Goal: Task Accomplishment & Management: Manage account settings

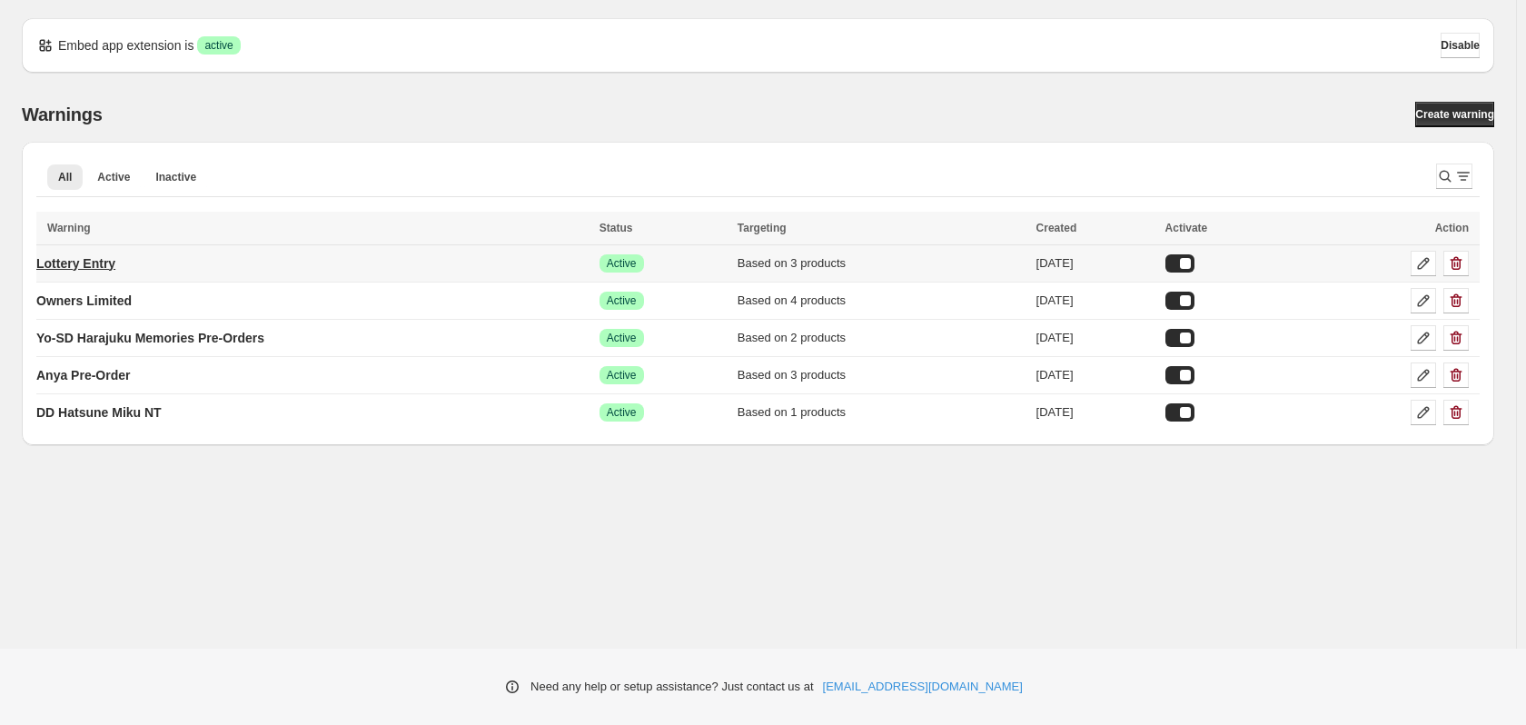
click at [63, 265] on p "Lottery Entry" at bounding box center [75, 263] width 79 height 18
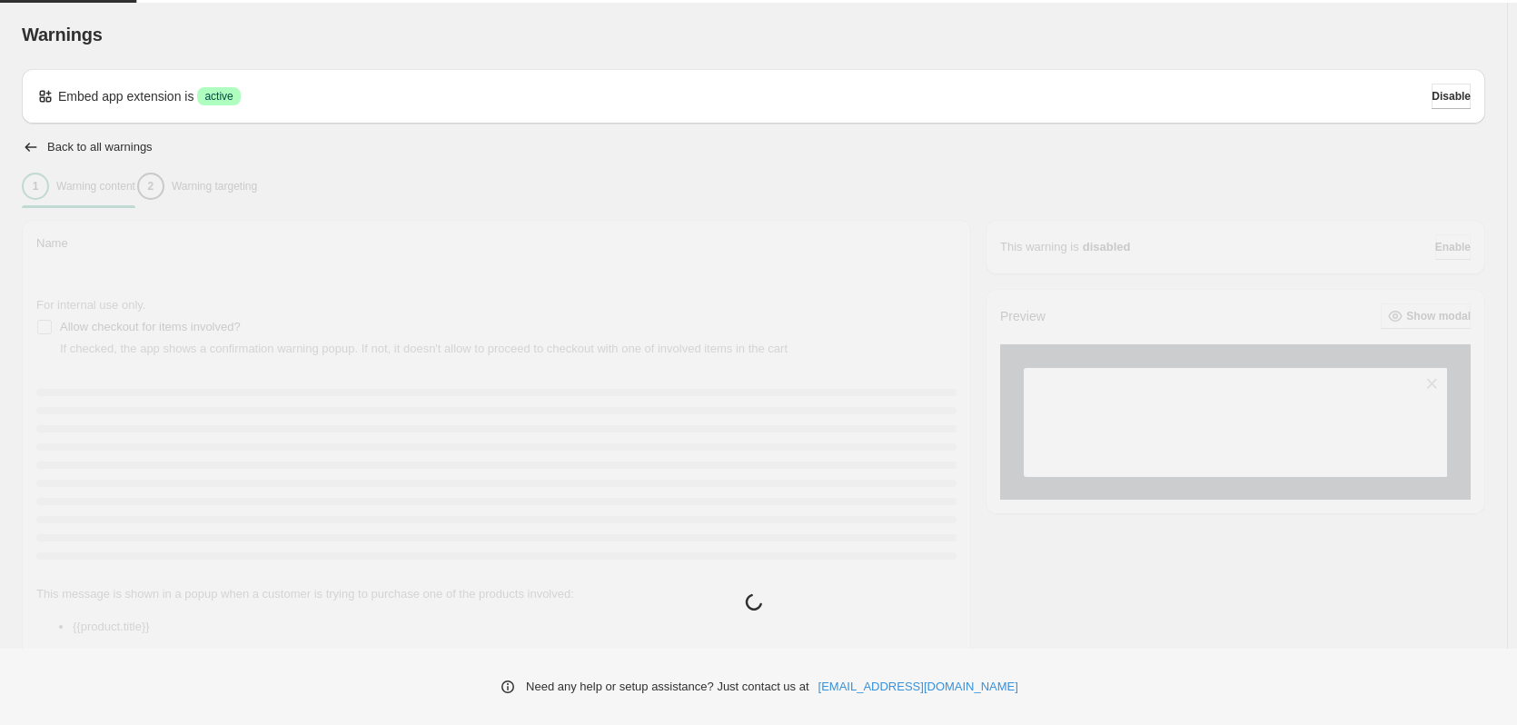
type input "**********"
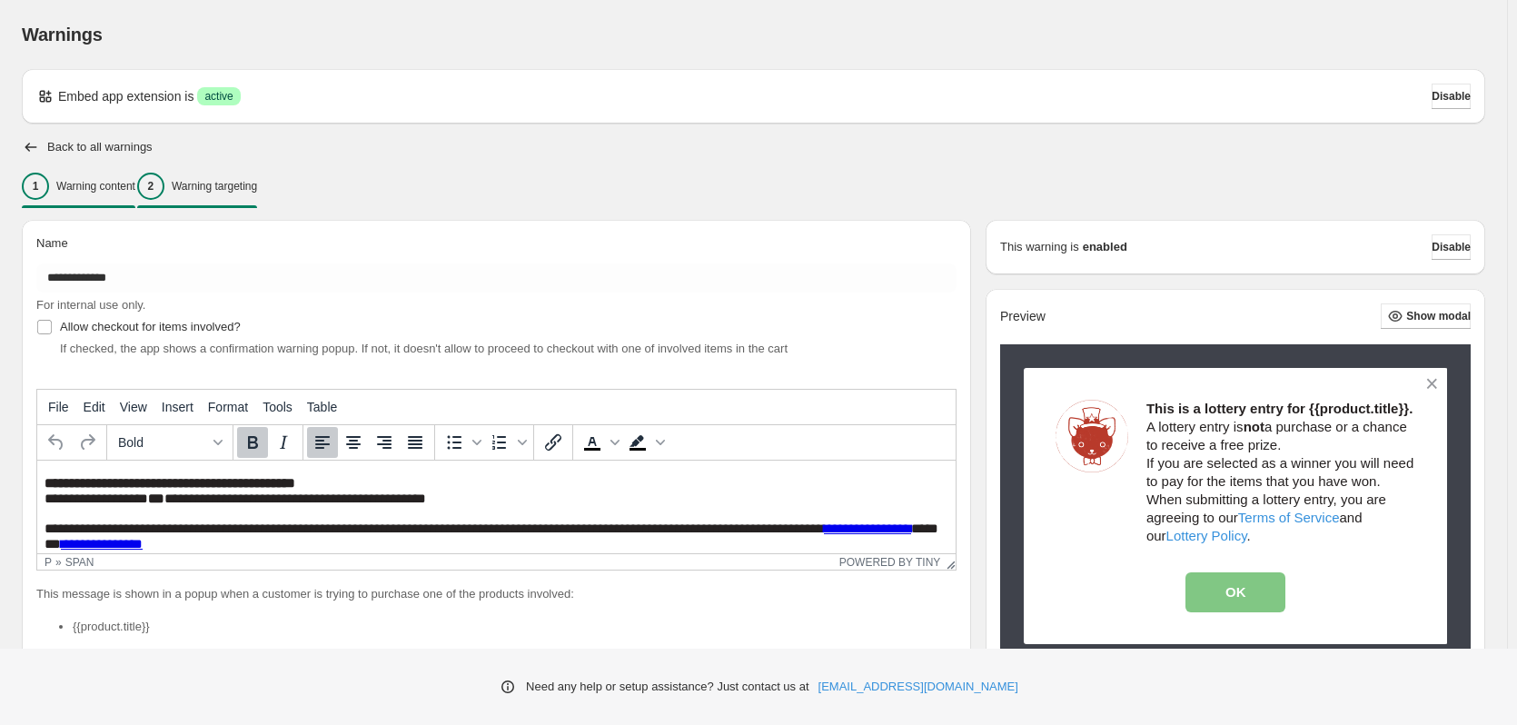
click at [252, 185] on p "Warning targeting" at bounding box center [214, 186] width 85 height 15
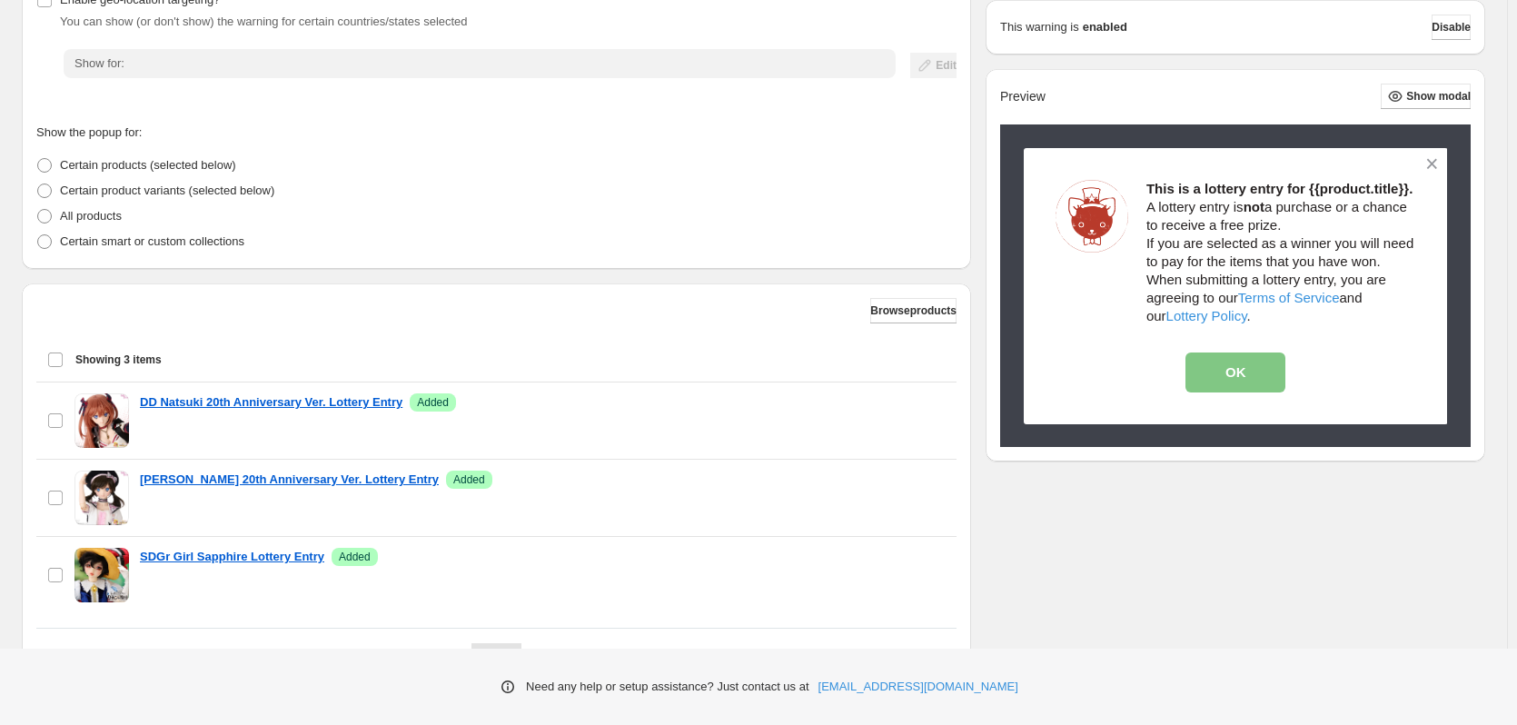
scroll to position [140, 0]
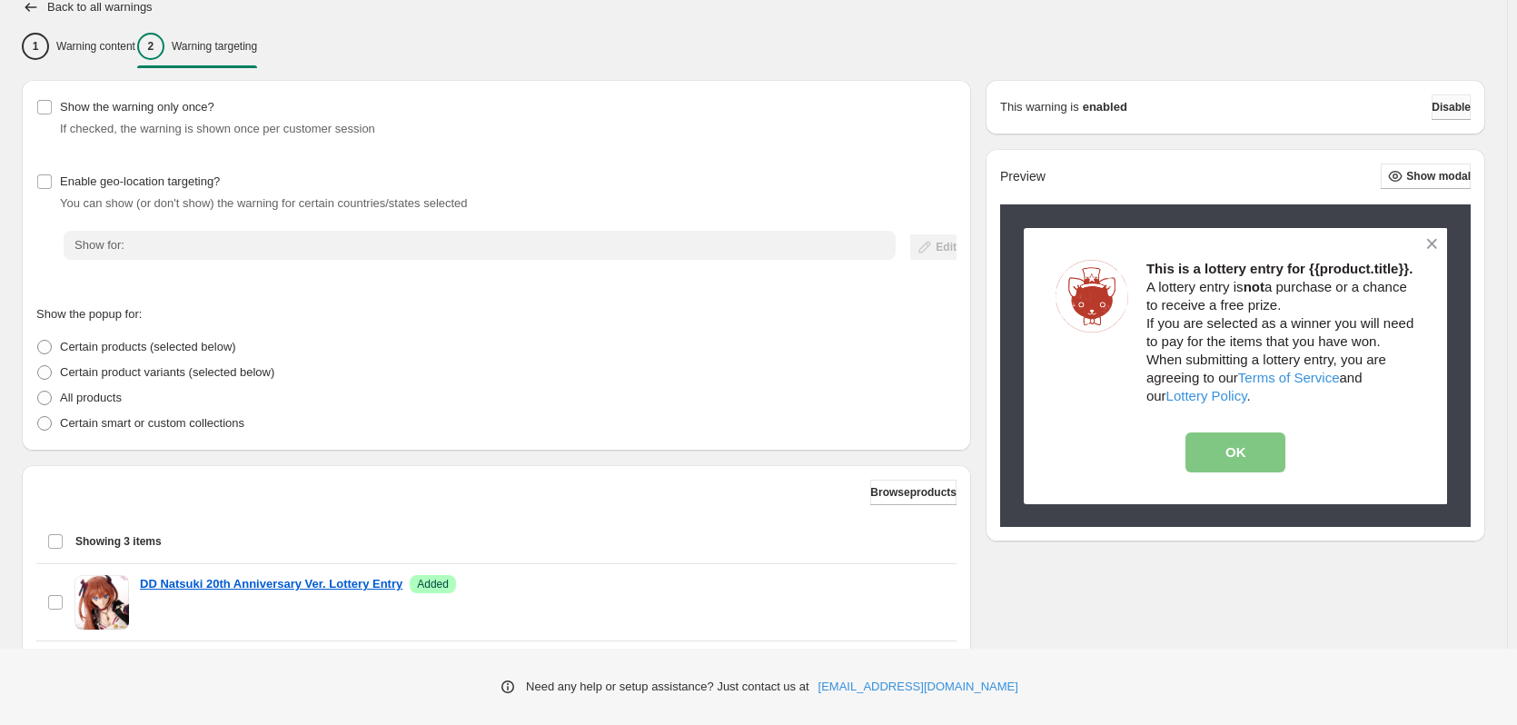
click at [1443, 111] on span "Disable" at bounding box center [1451, 107] width 39 height 15
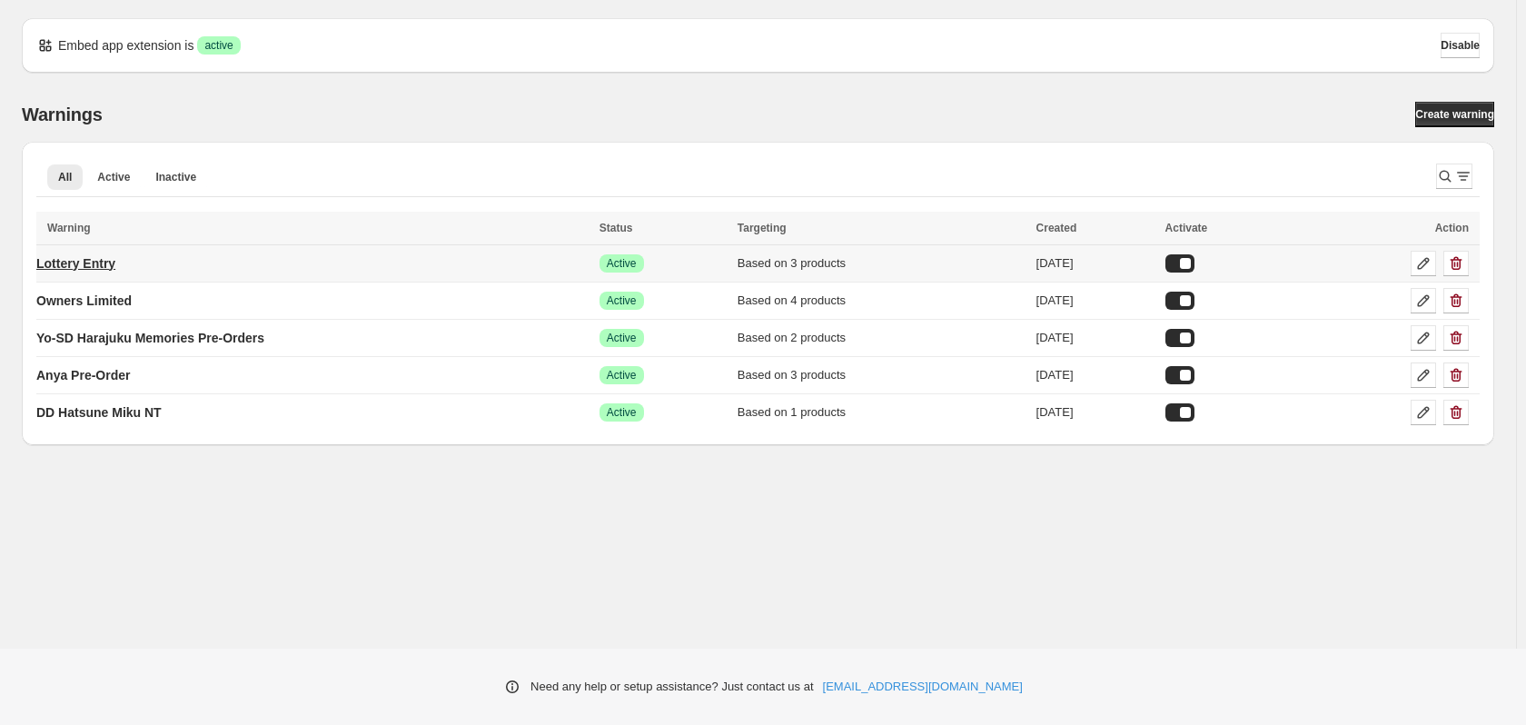
click at [104, 263] on p "Lottery Entry" at bounding box center [75, 263] width 79 height 18
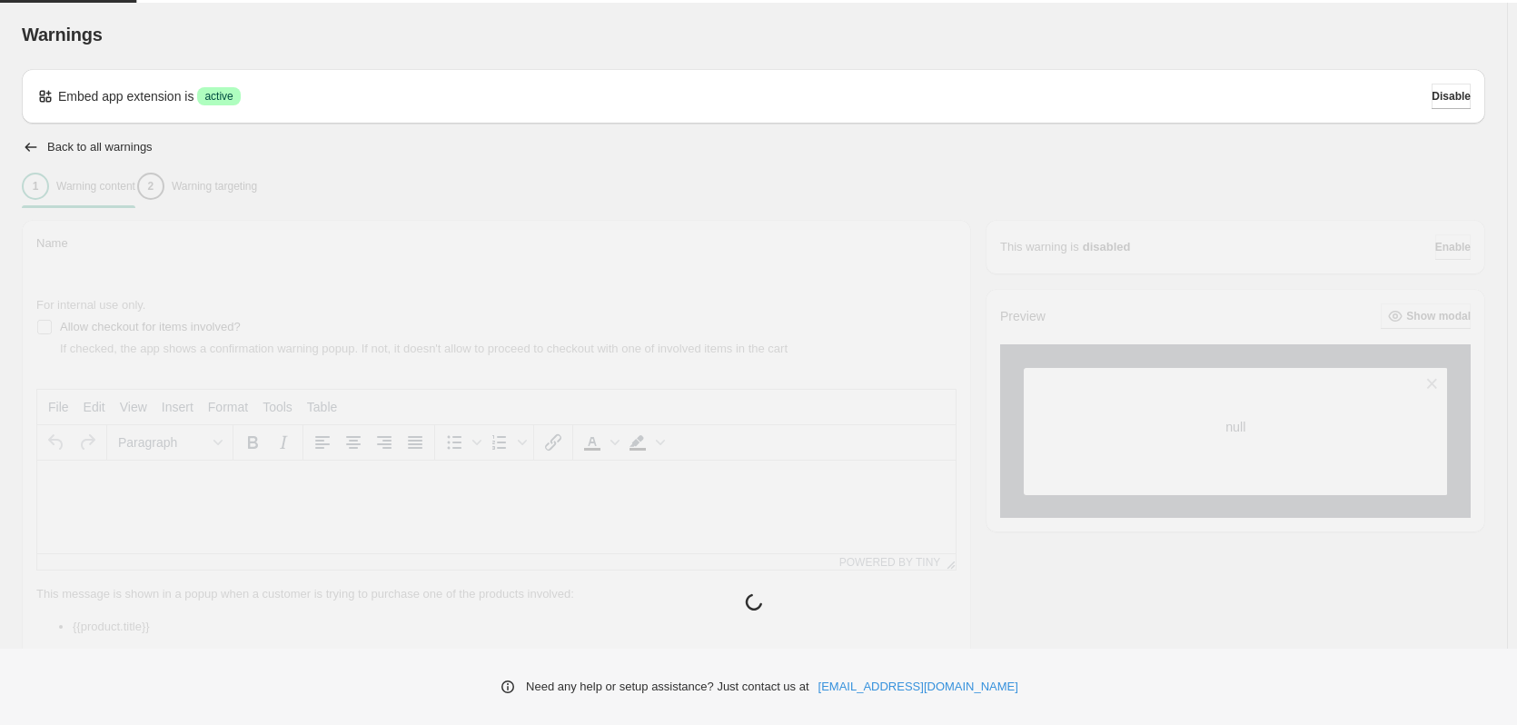
type input "**********"
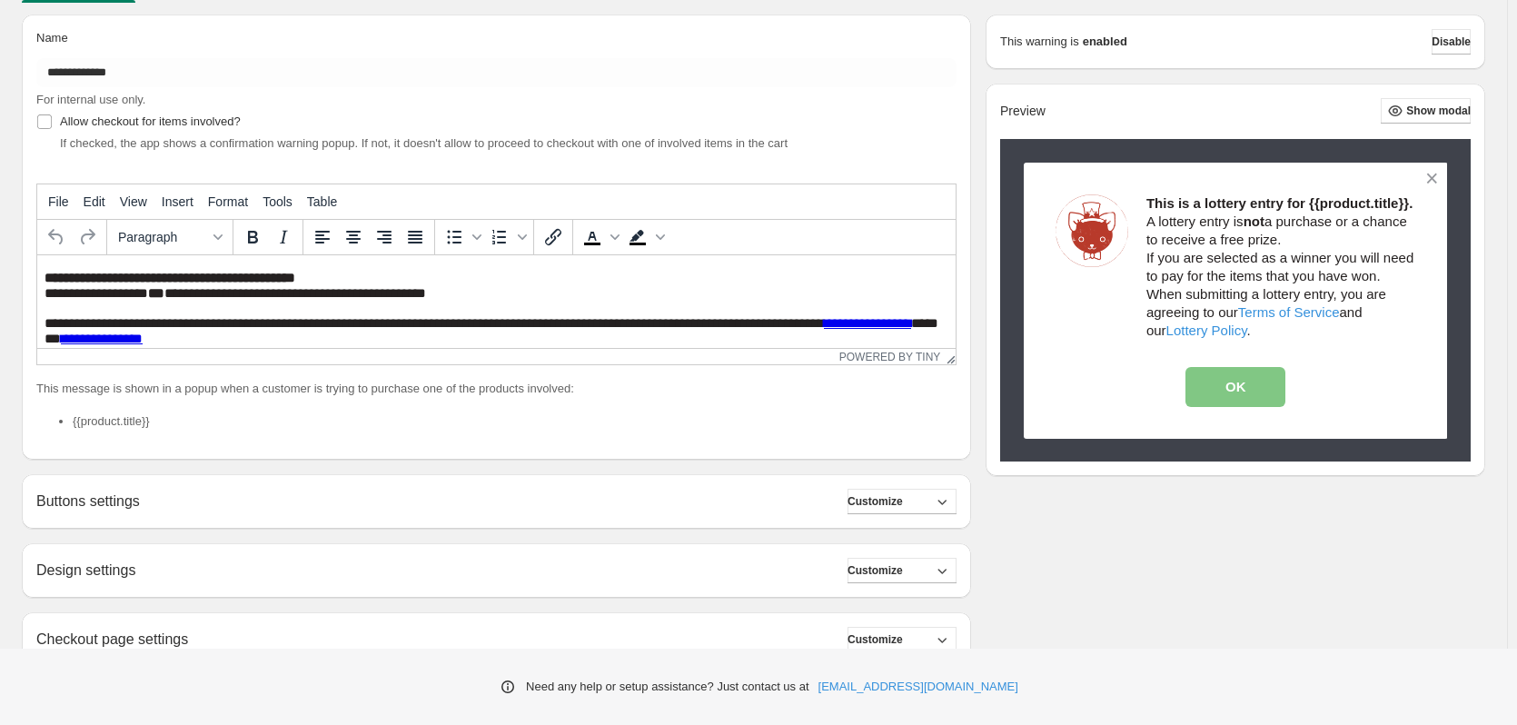
scroll to position [25, 0]
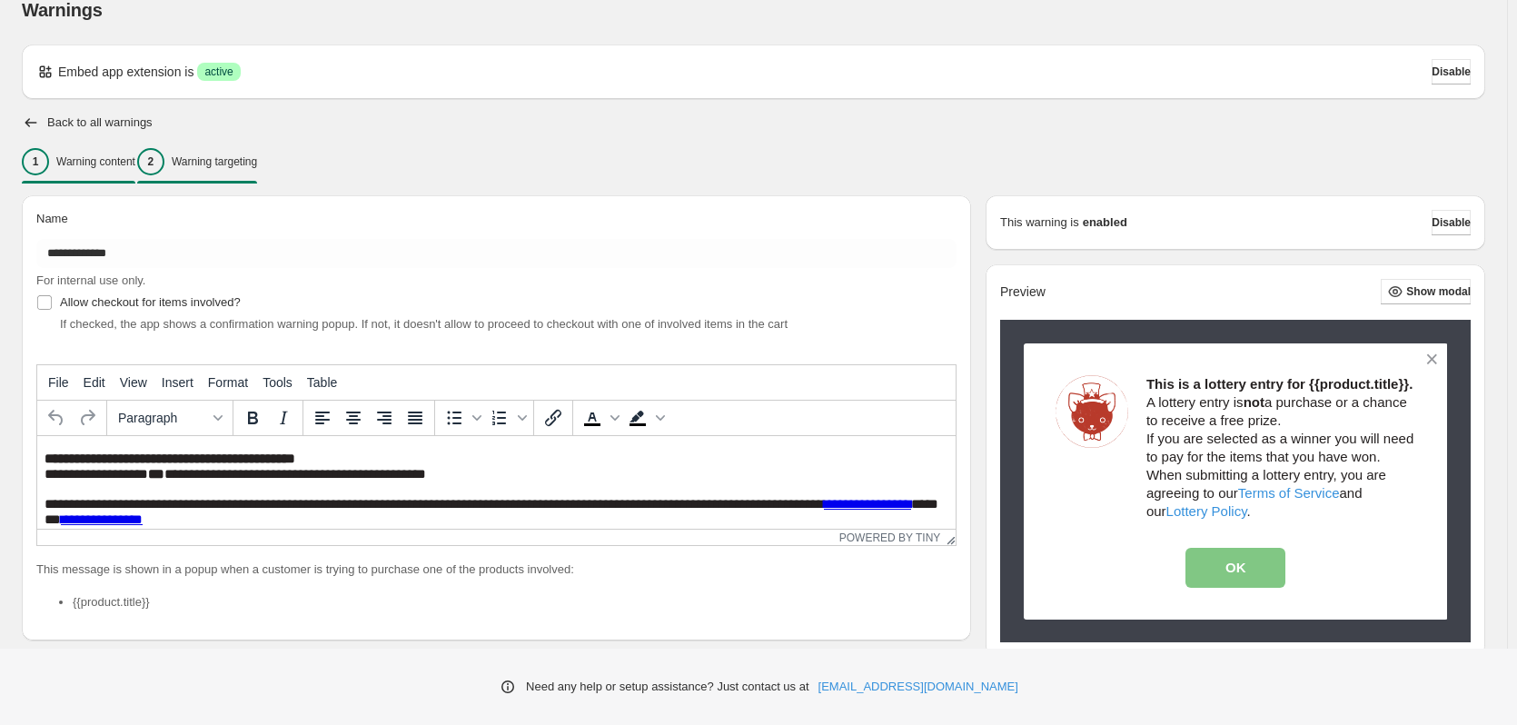
click at [254, 155] on p "Warning targeting" at bounding box center [214, 161] width 85 height 15
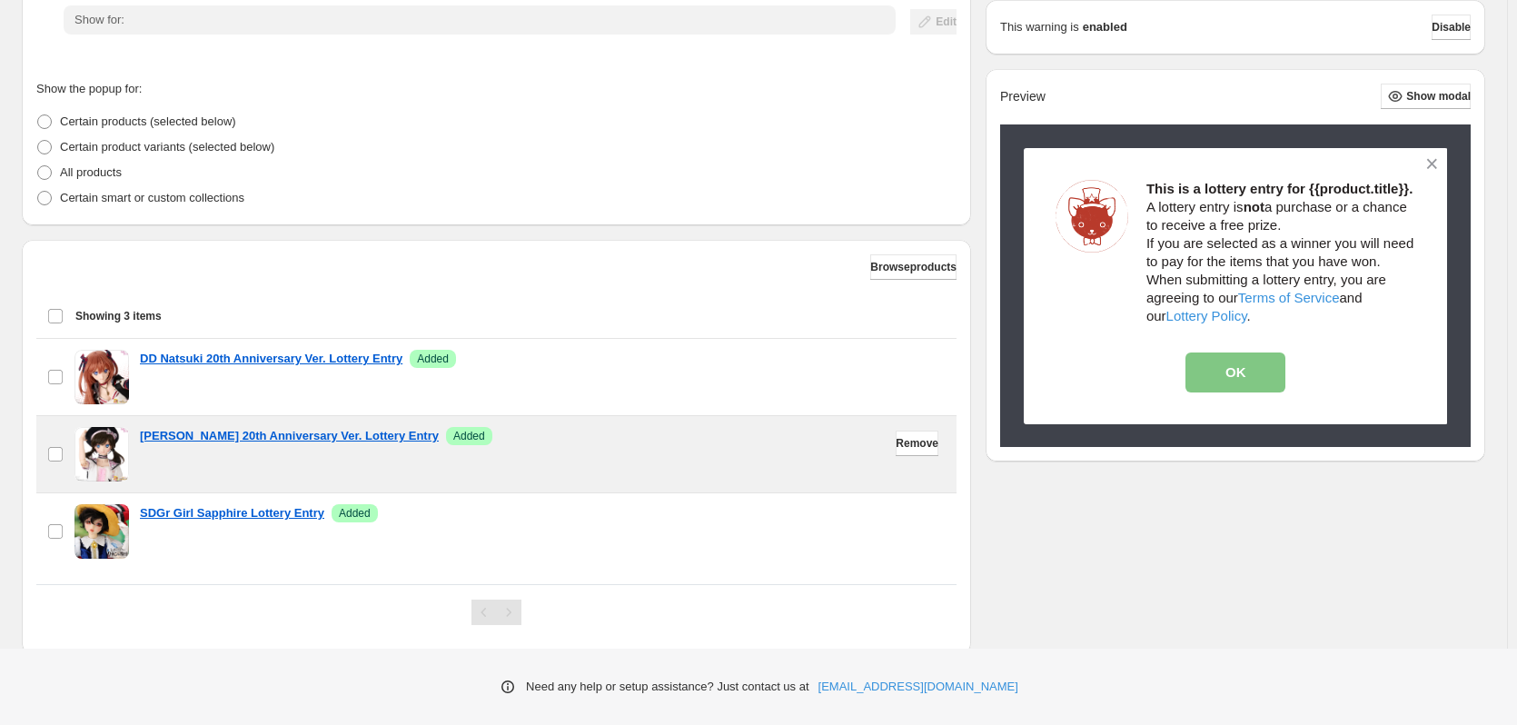
scroll to position [322, 0]
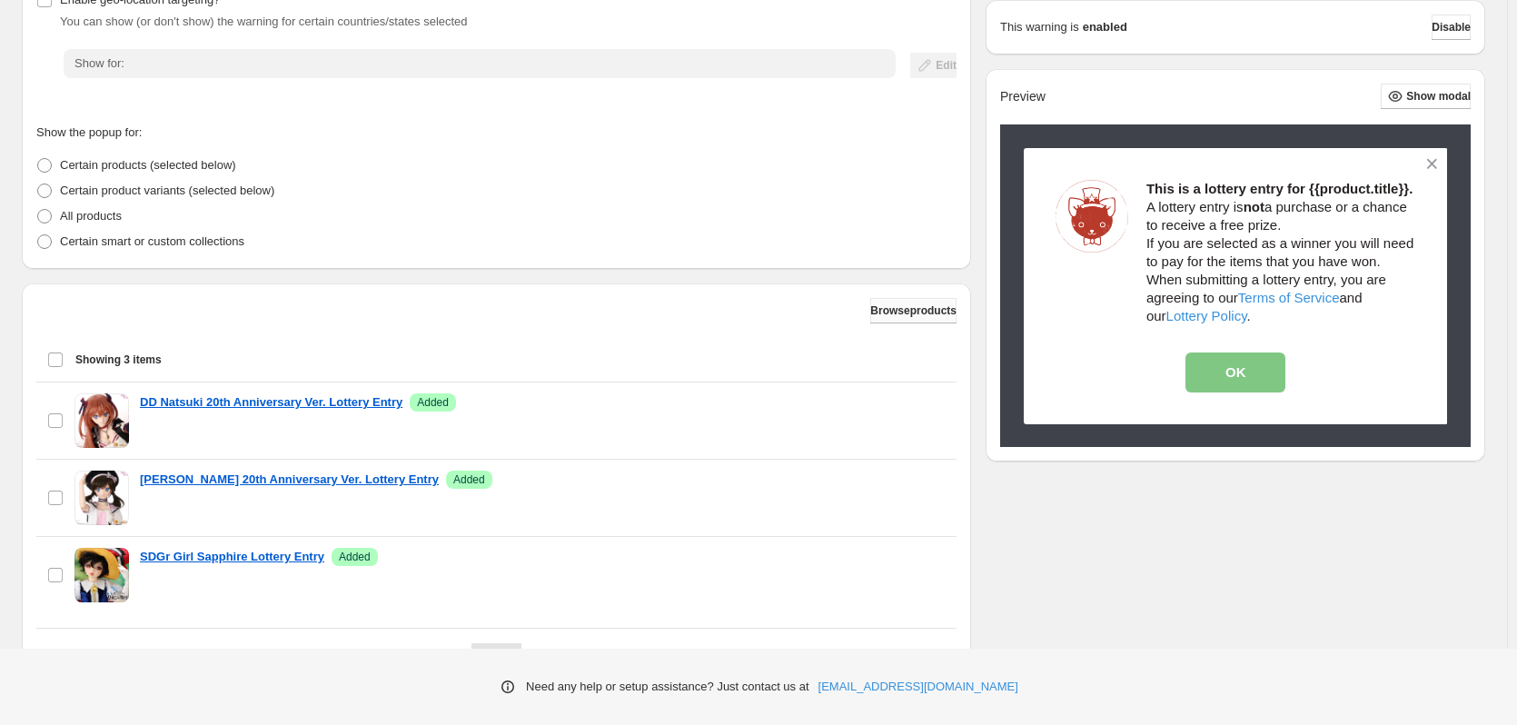
click at [878, 318] on span "Browse products" at bounding box center [913, 310] width 86 height 15
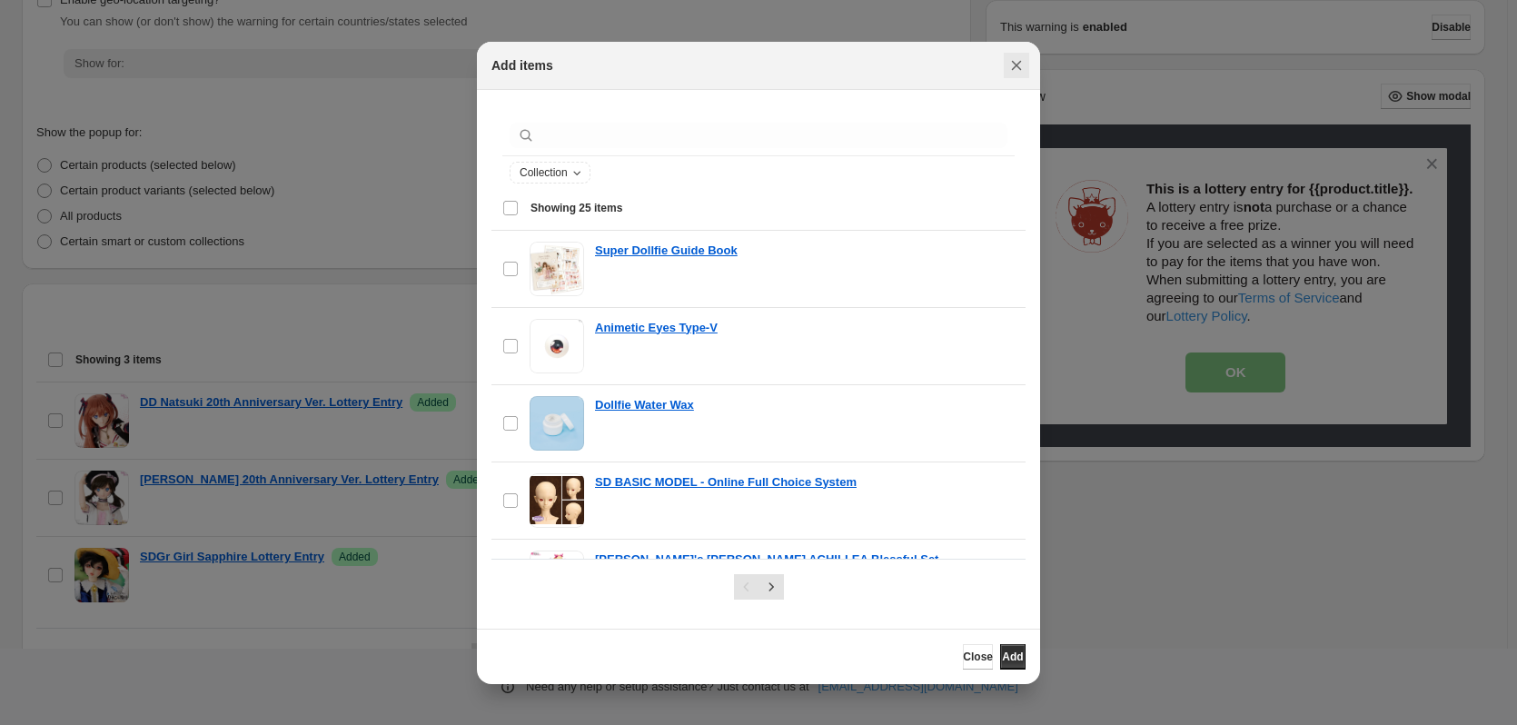
click at [1016, 62] on icon "Close" at bounding box center [1017, 65] width 18 height 18
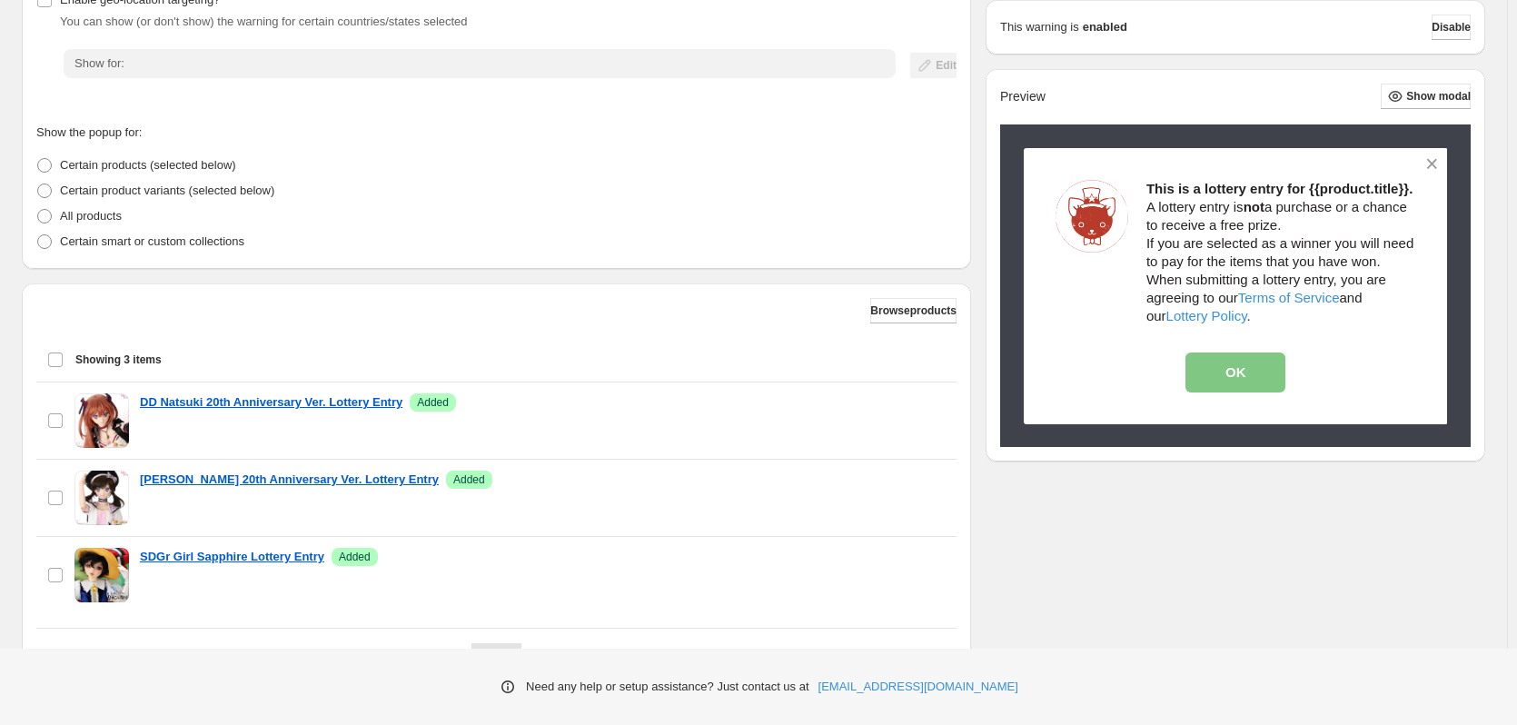
click at [55, 365] on div "Select all 3 items Showing 3 items" at bounding box center [496, 360] width 899 height 44
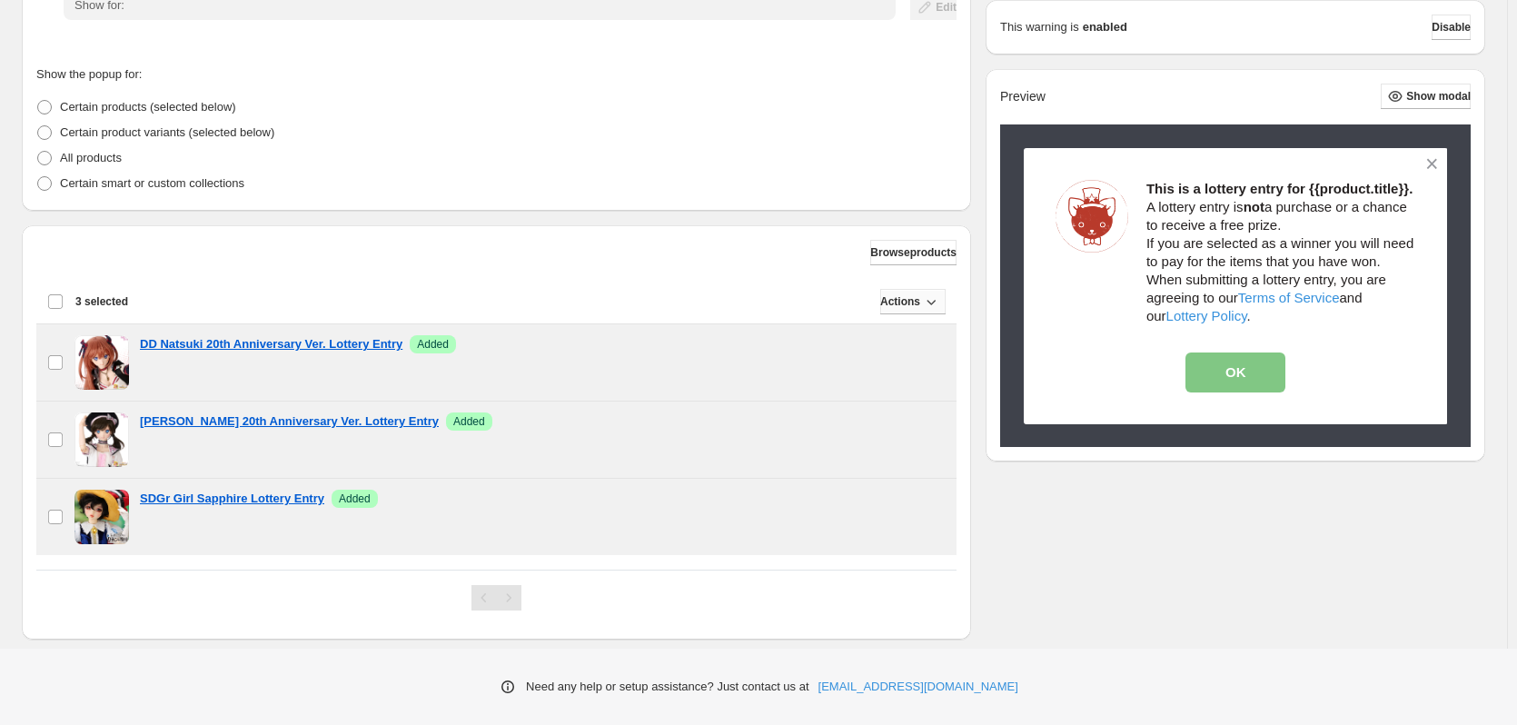
scroll to position [412, 0]
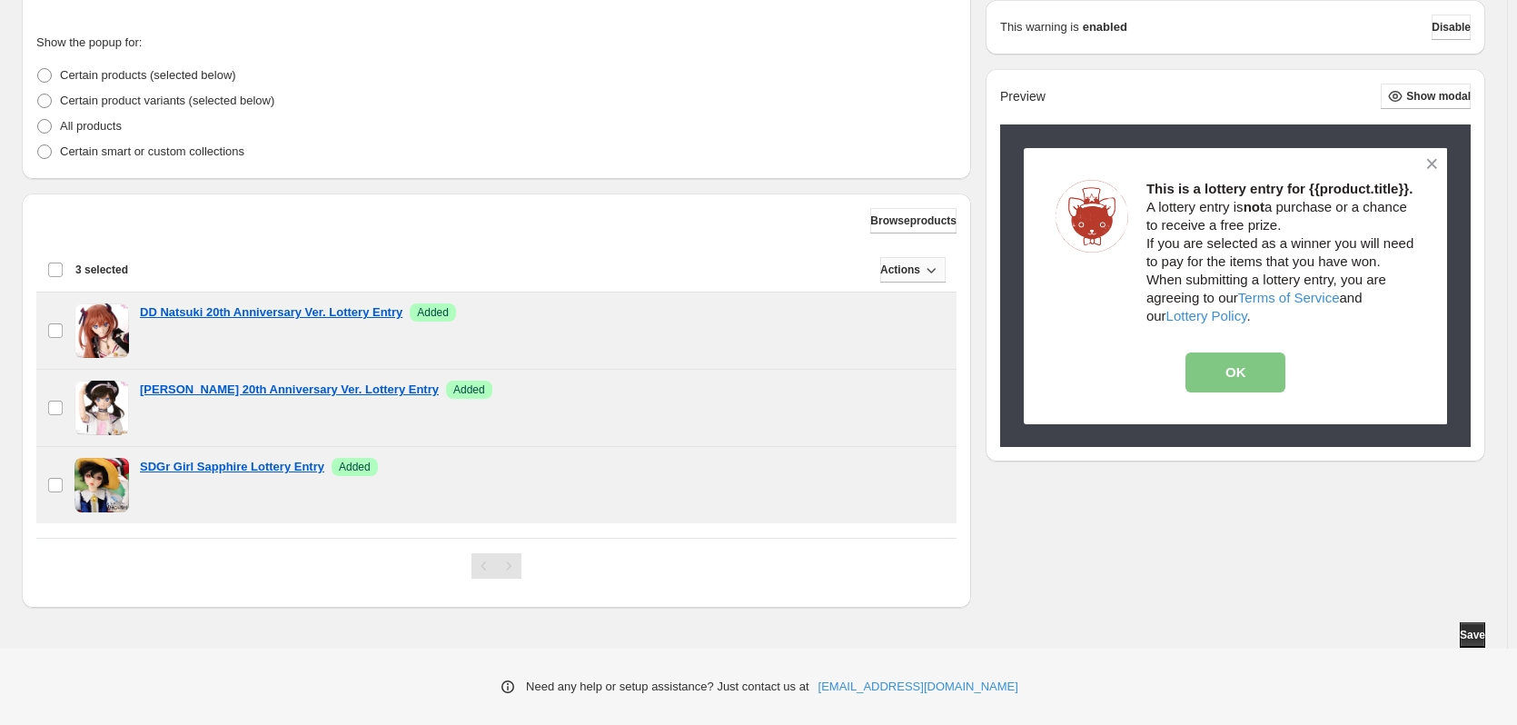
click at [915, 273] on span "Actions" at bounding box center [900, 270] width 40 height 15
click at [918, 300] on span "Remove" at bounding box center [909, 309] width 44 height 18
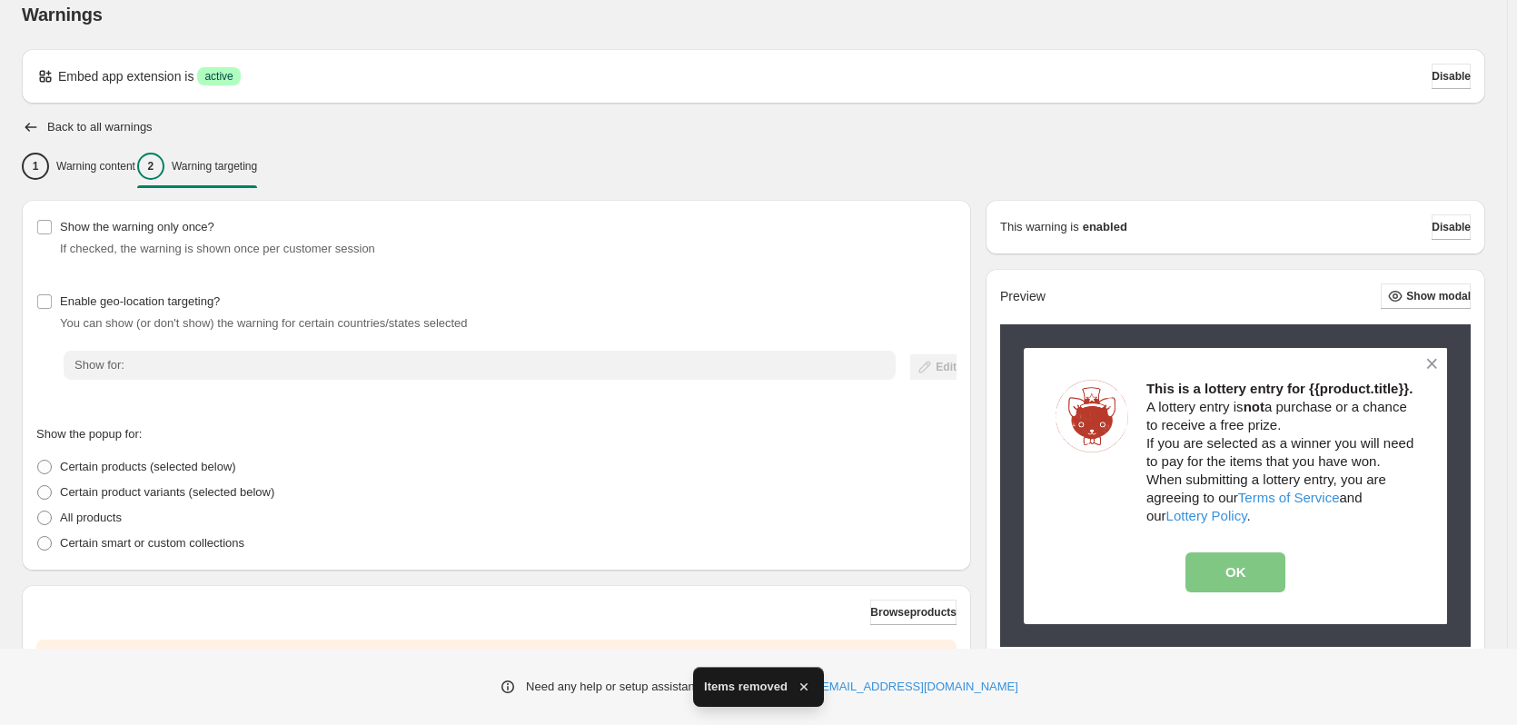
scroll to position [0, 0]
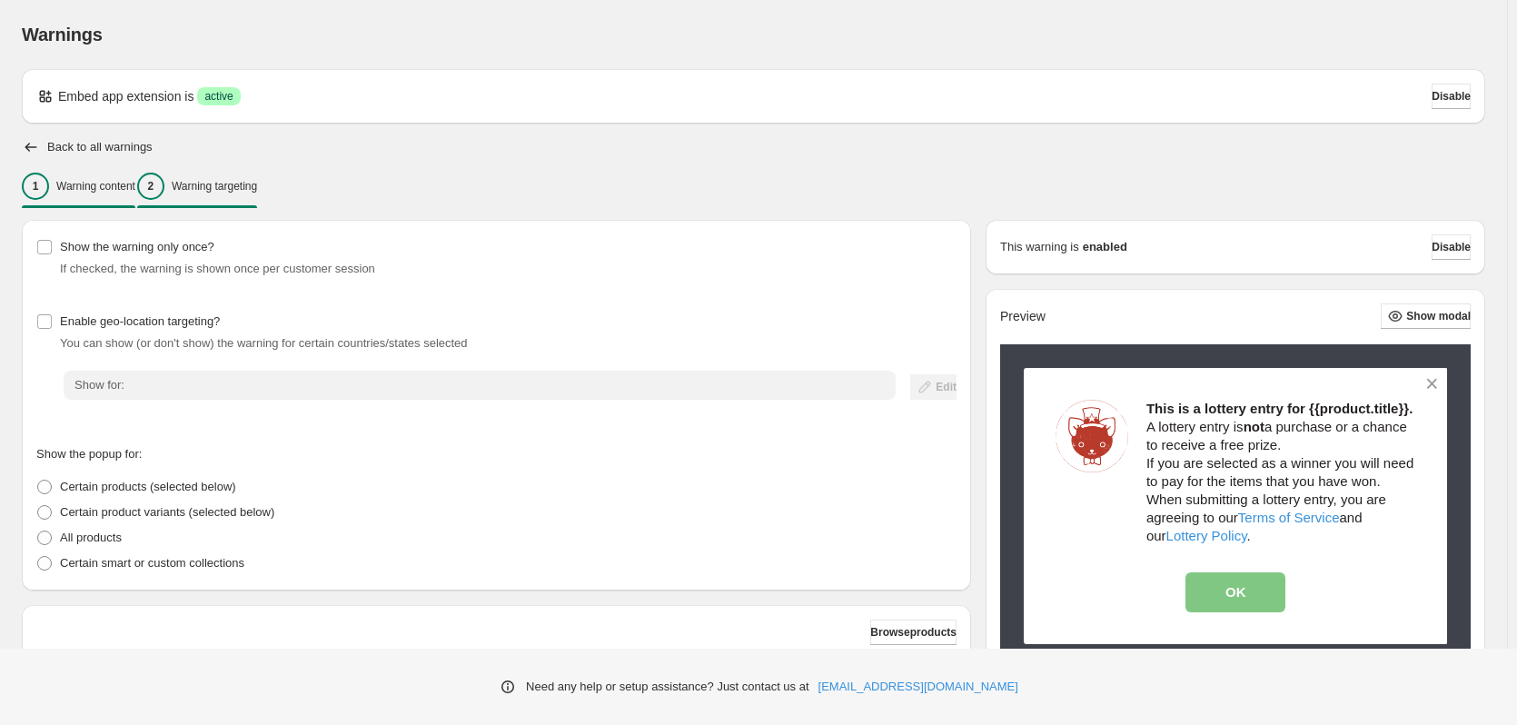
click at [84, 183] on p "Warning content" at bounding box center [95, 186] width 79 height 15
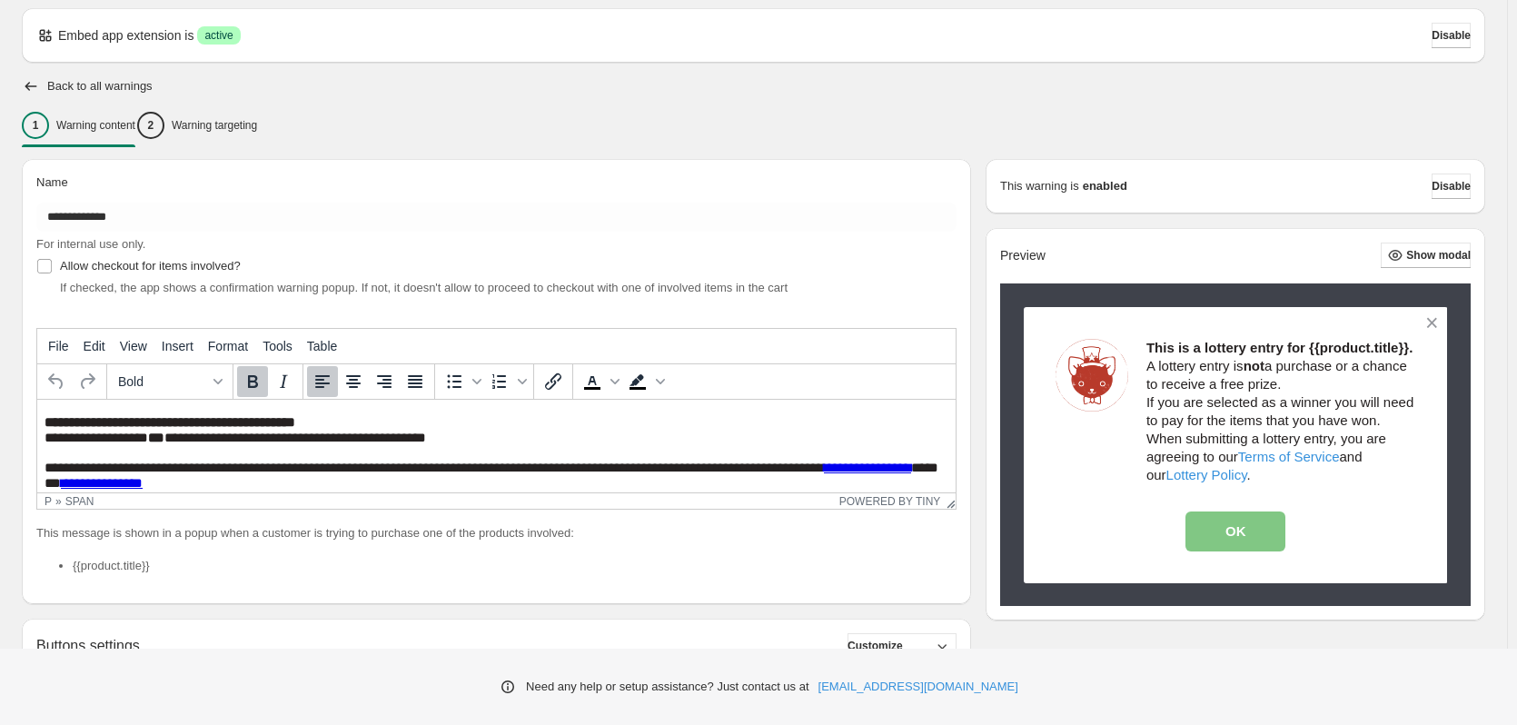
scroll to position [91, 0]
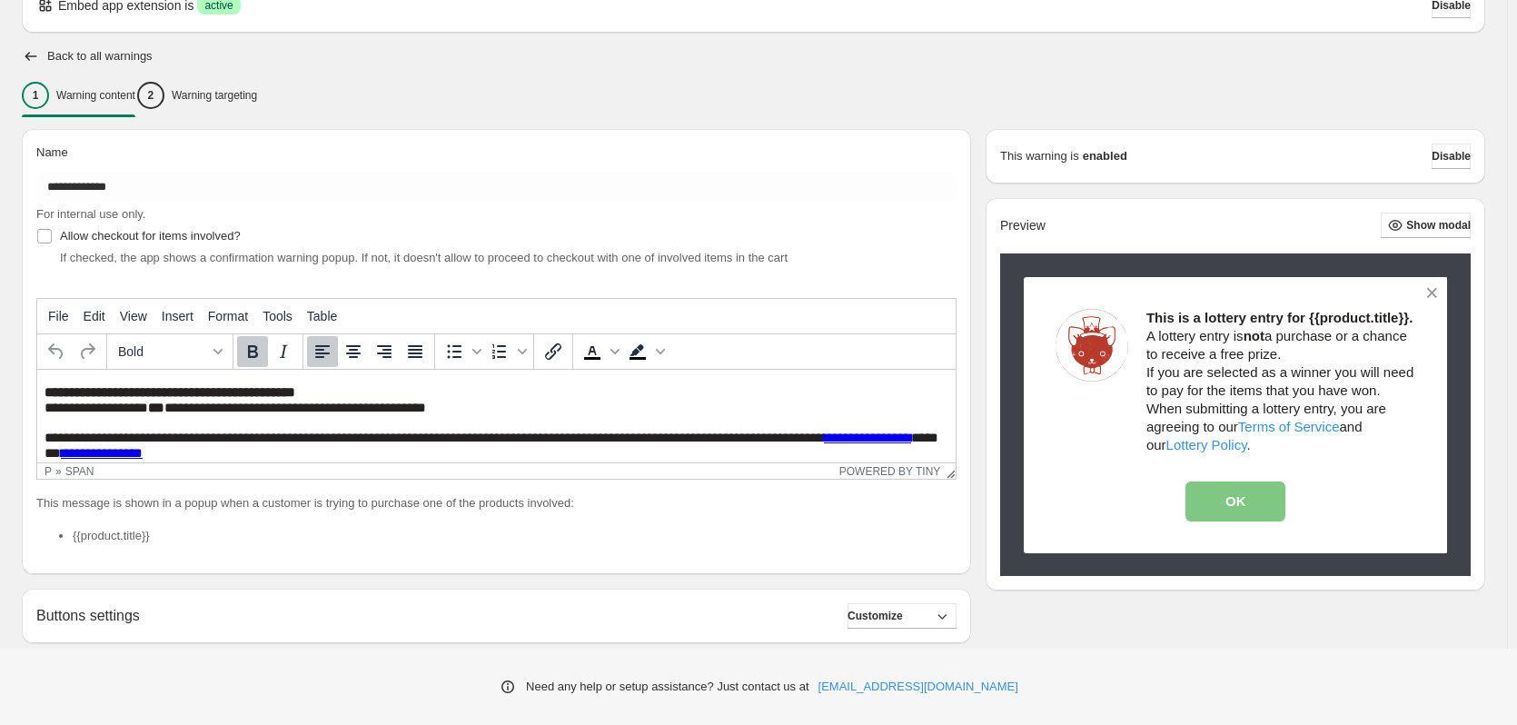
click at [41, 58] on div "Back to all warnings" at bounding box center [754, 56] width 1464 height 18
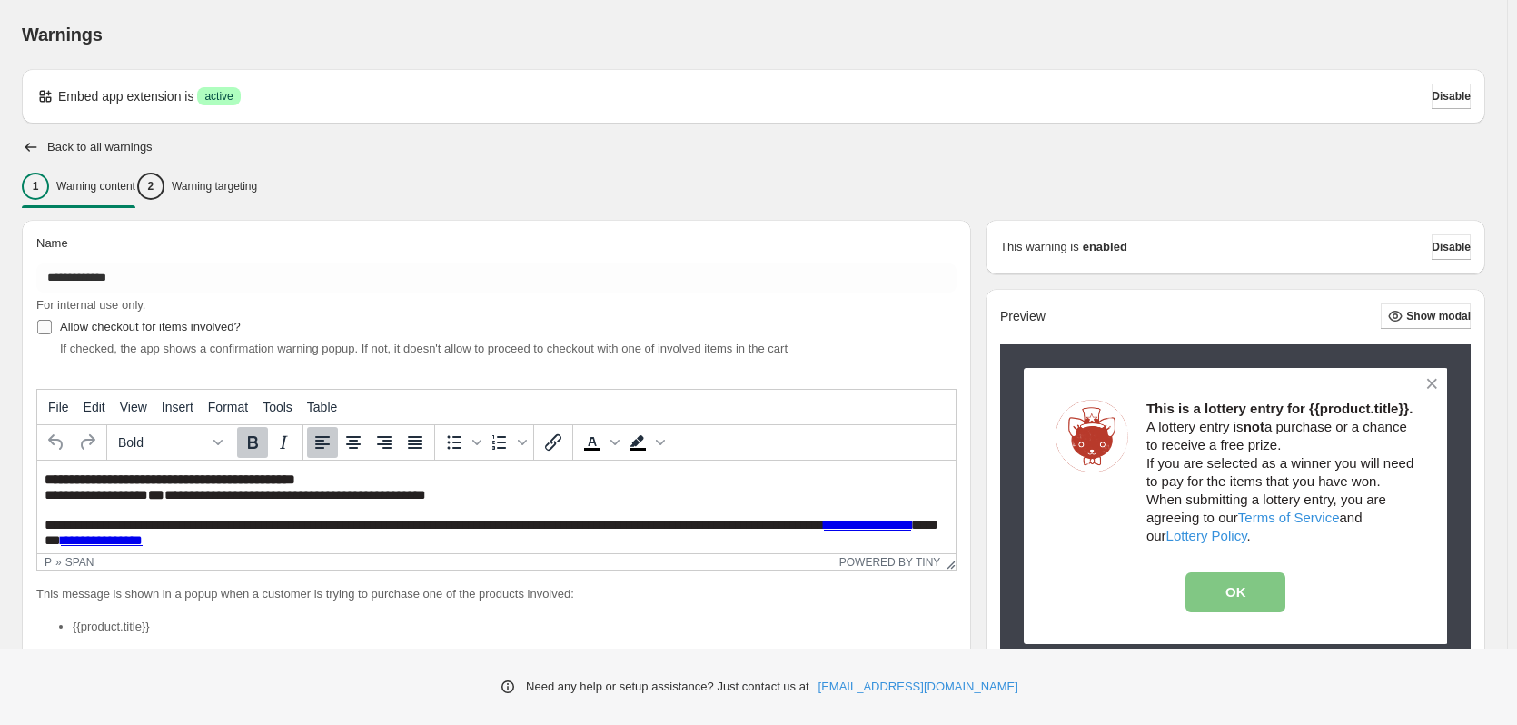
scroll to position [0, 0]
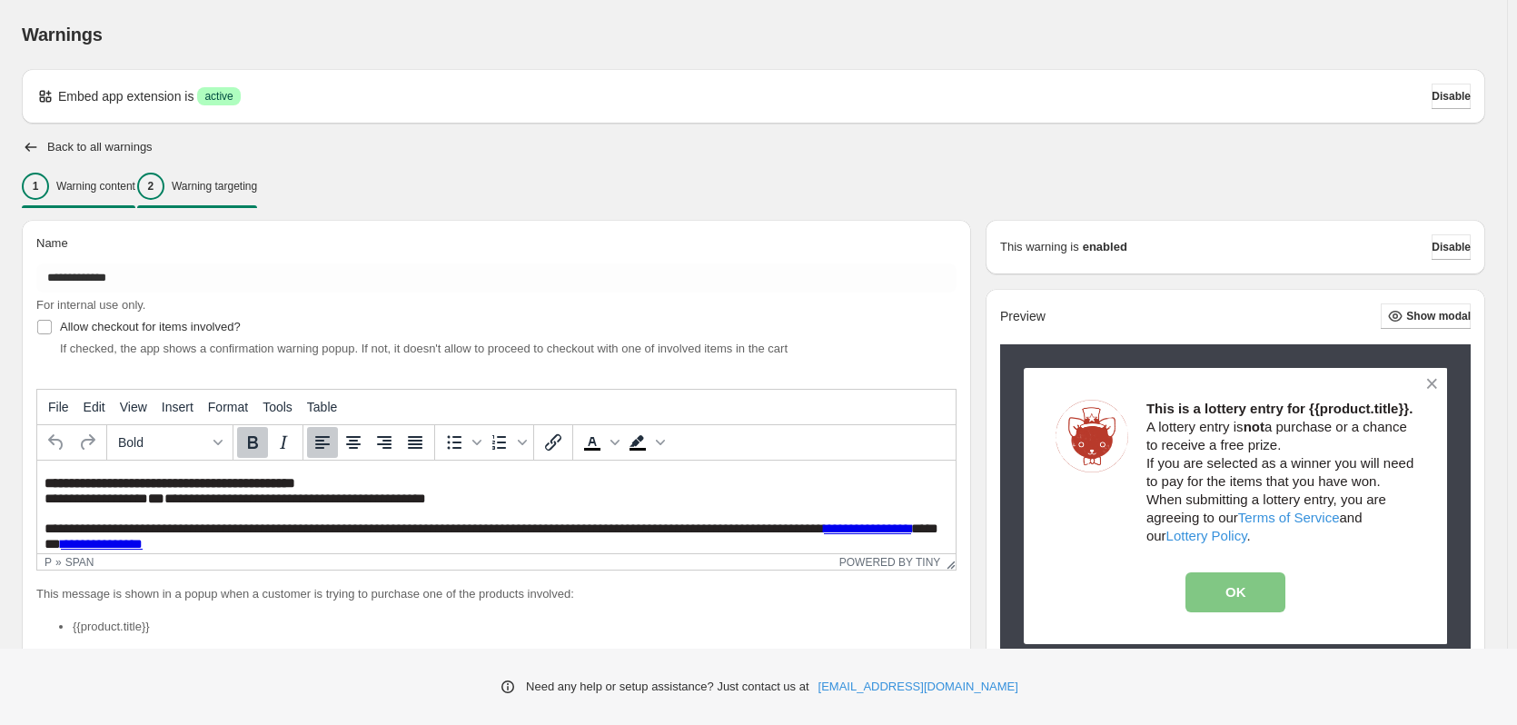
click at [229, 194] on div "2 Warning targeting" at bounding box center [197, 186] width 120 height 27
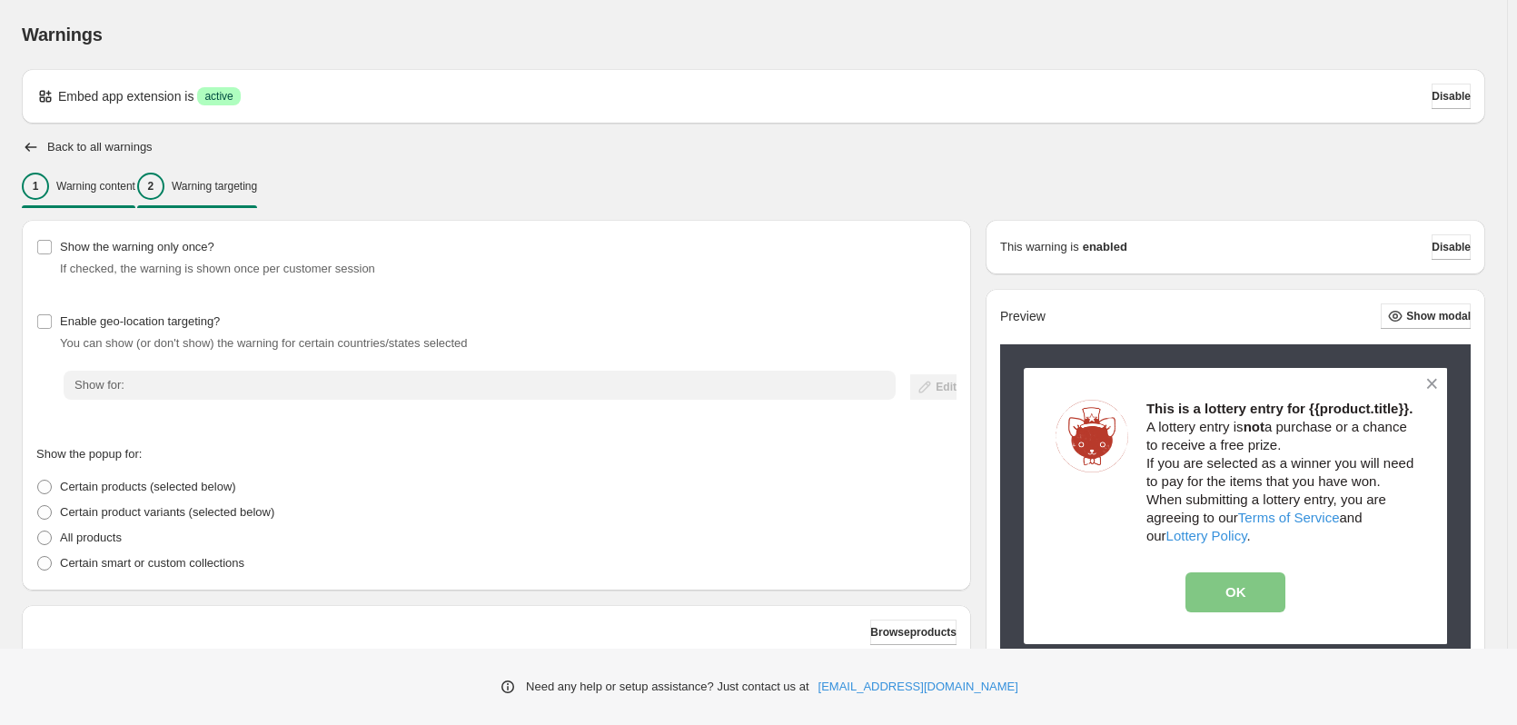
click at [114, 196] on div "1 Warning content" at bounding box center [79, 186] width 114 height 27
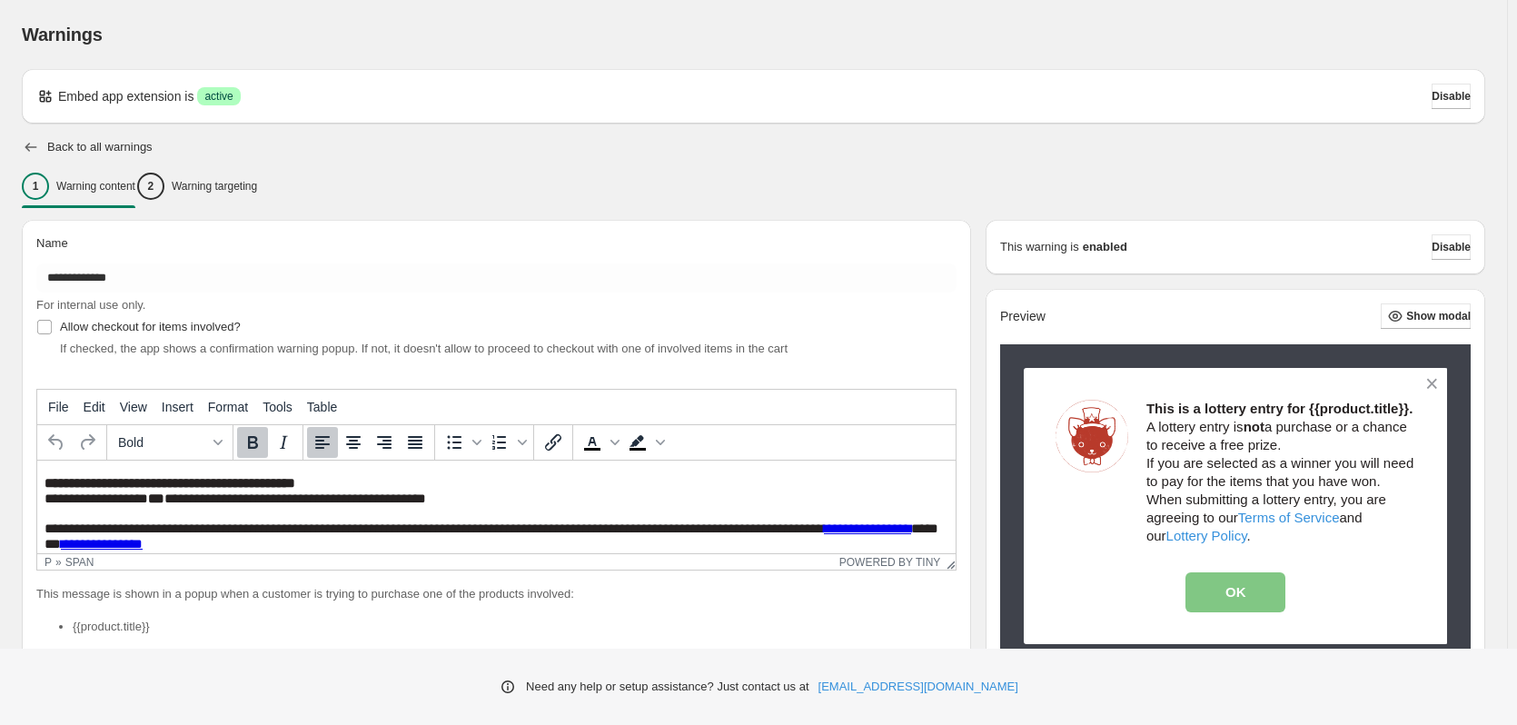
click at [26, 147] on icon "button" at bounding box center [31, 147] width 12 height 9
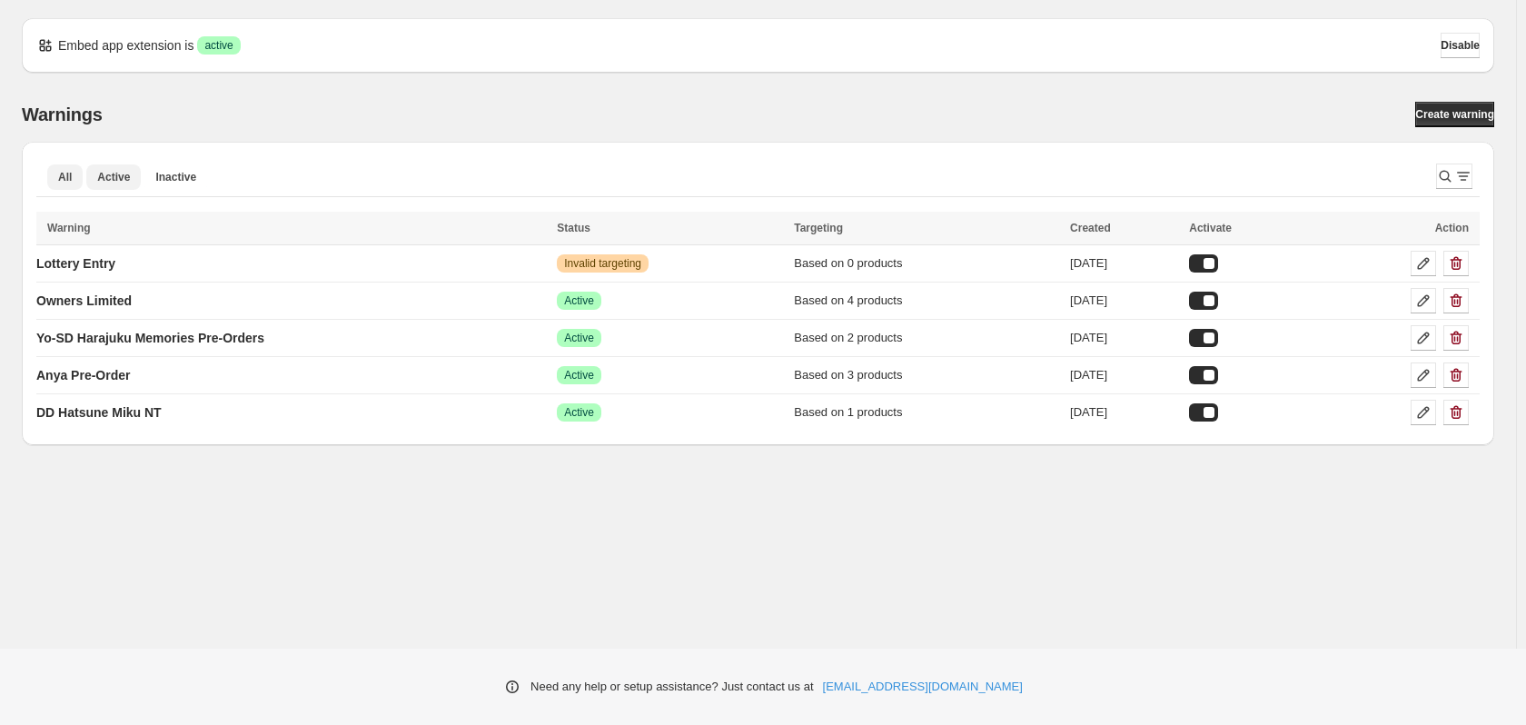
click at [116, 183] on span "Active" at bounding box center [113, 177] width 33 height 15
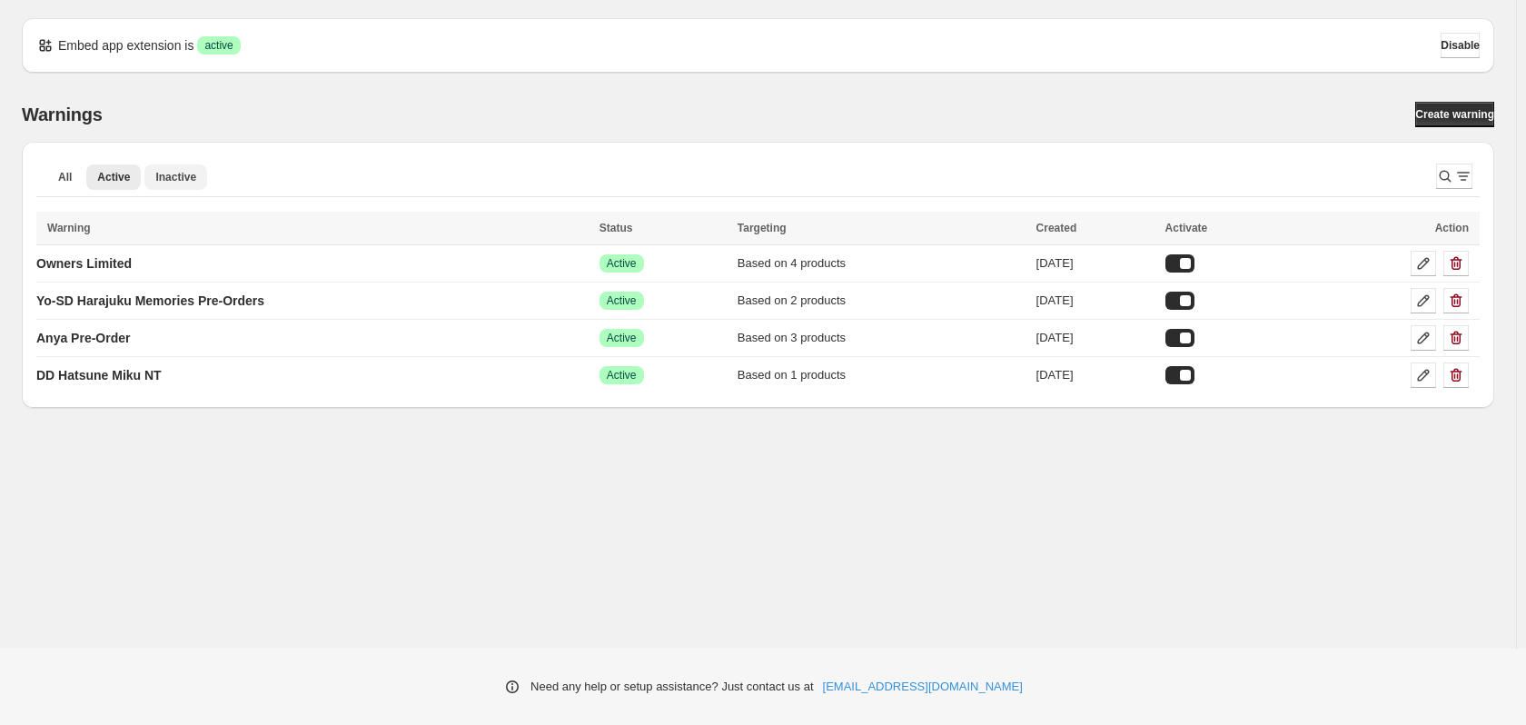
click at [171, 184] on span "Inactive" at bounding box center [175, 177] width 41 height 15
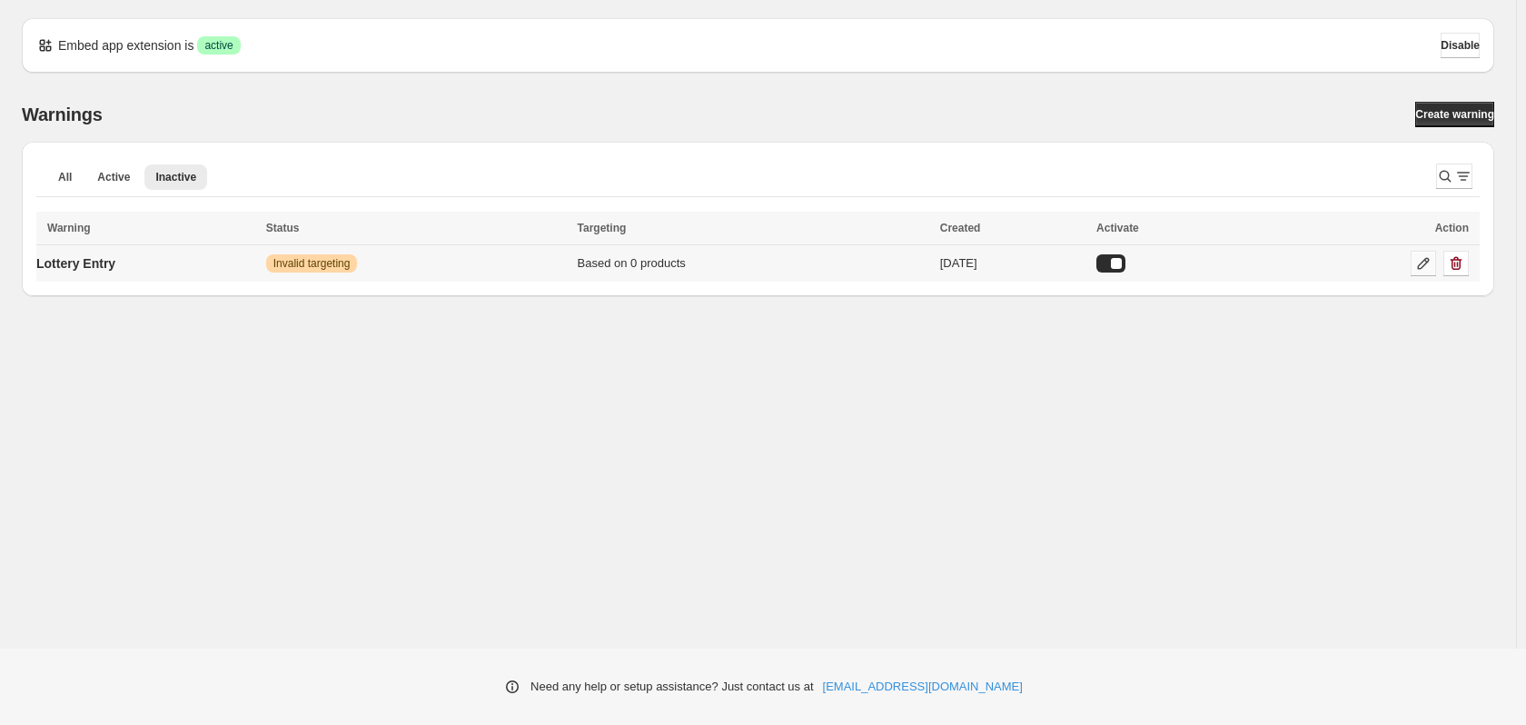
click at [1424, 260] on icon at bounding box center [1424, 263] width 18 height 18
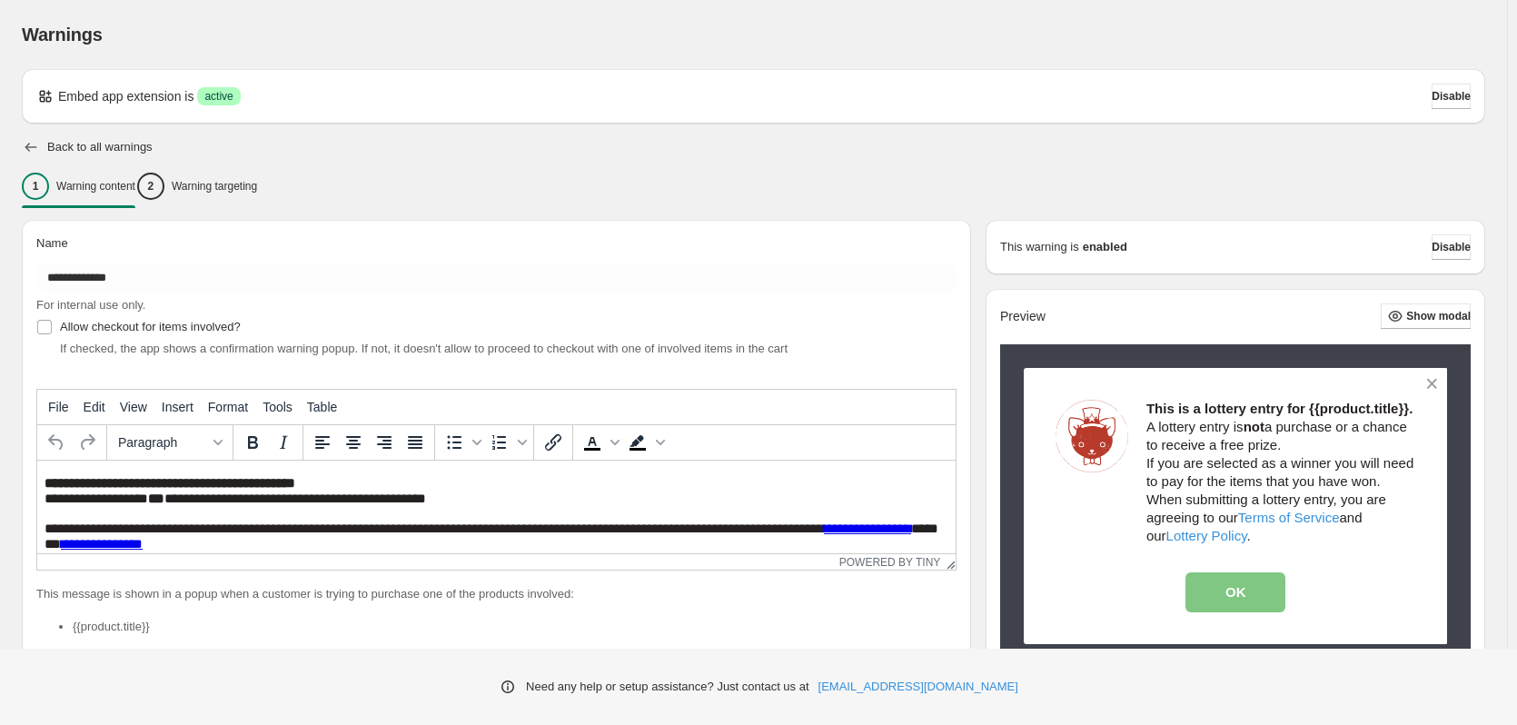
click at [25, 149] on icon "button" at bounding box center [31, 147] width 18 height 18
